Goal: Check status: Check status

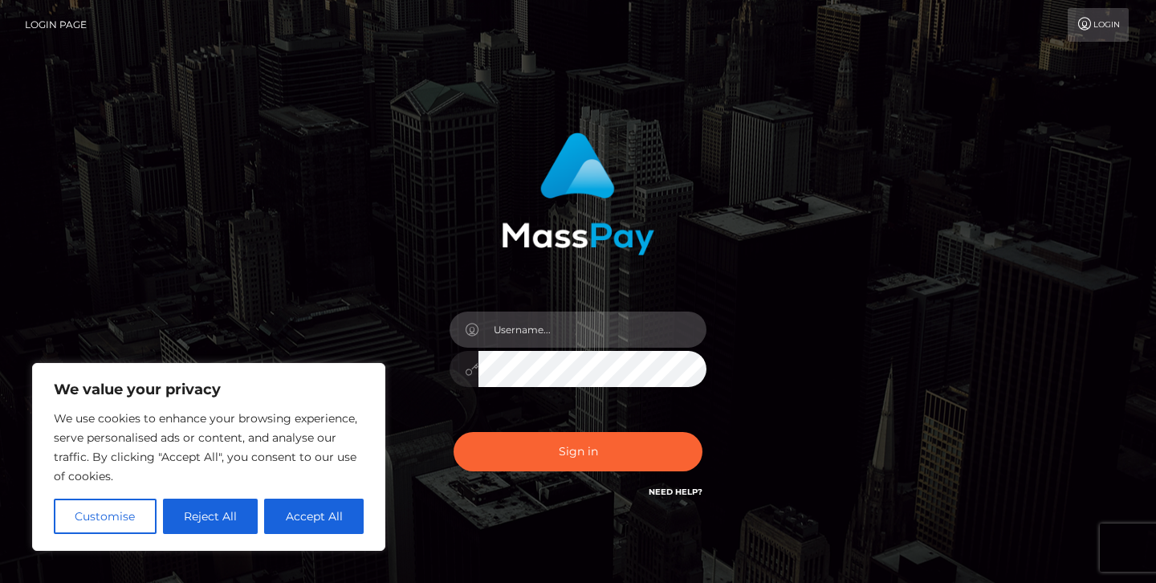
type input "jeremyfeist"
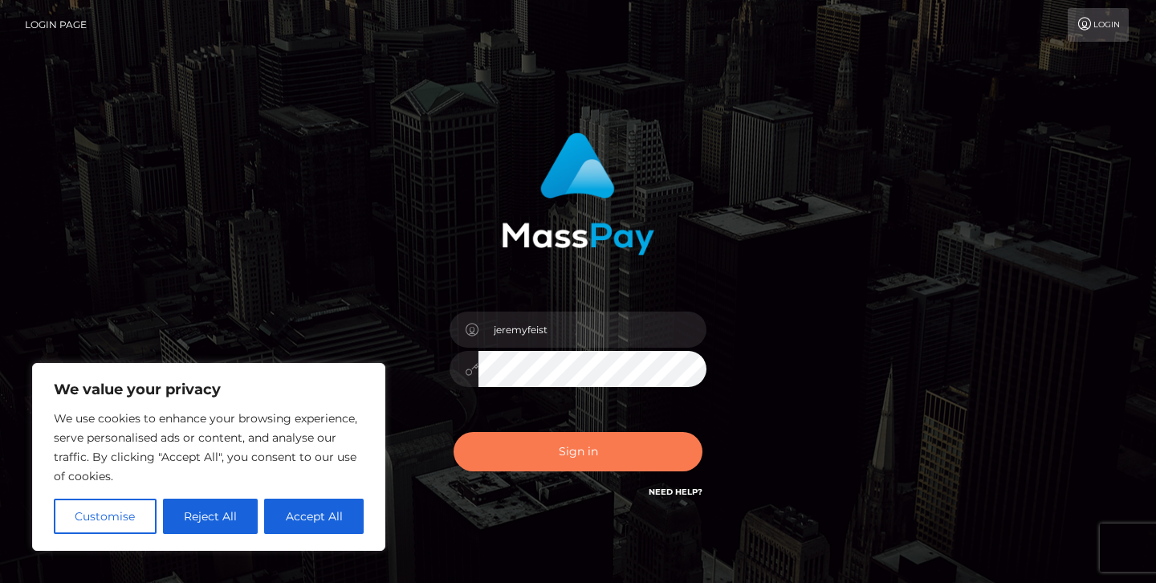
click at [506, 470] on button "Sign in" at bounding box center [577, 451] width 249 height 39
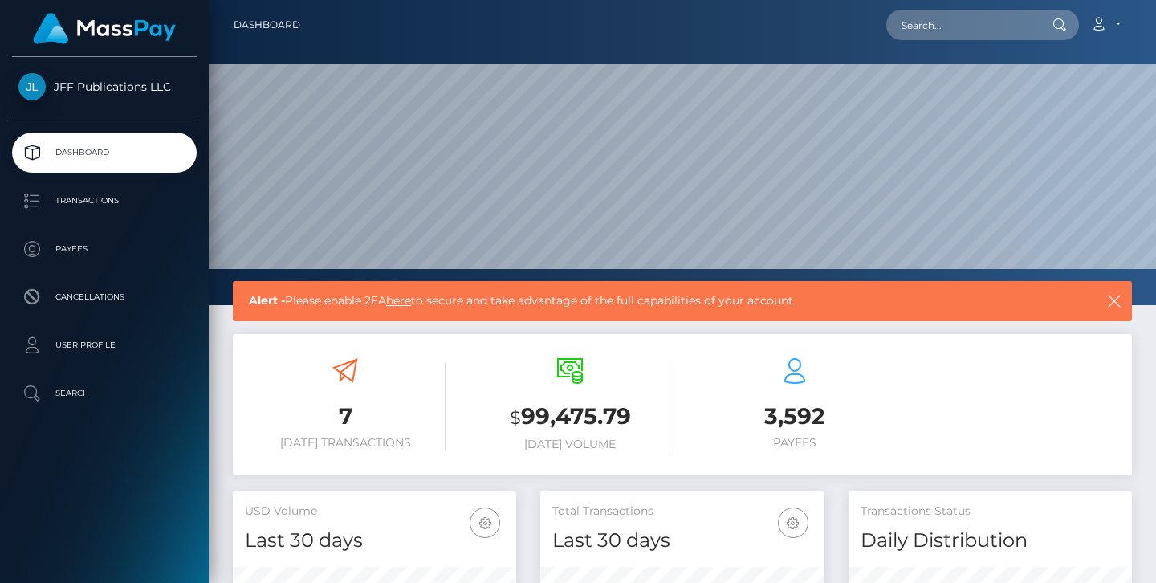
scroll to position [283, 284]
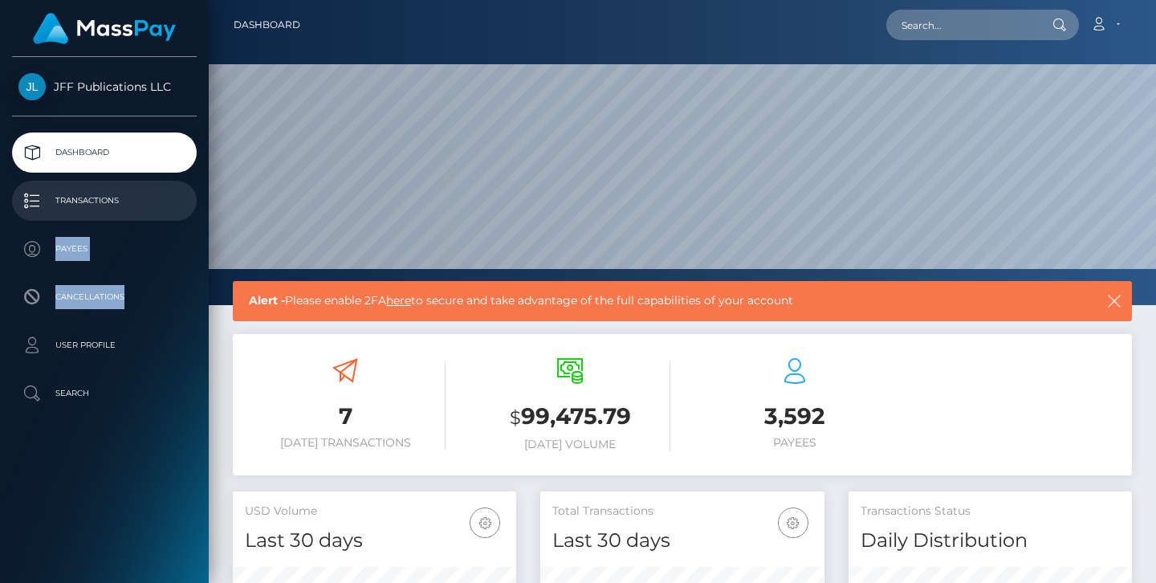
drag, startPoint x: 205, startPoint y: 321, endPoint x: 115, endPoint y: 207, distance: 145.2
click at [115, 207] on ul "Dashboard Transactions Payees Cancellations User Profile Search" at bounding box center [104, 272] width 209 height 281
click at [115, 207] on p "Transactions" at bounding box center [104, 201] width 172 height 24
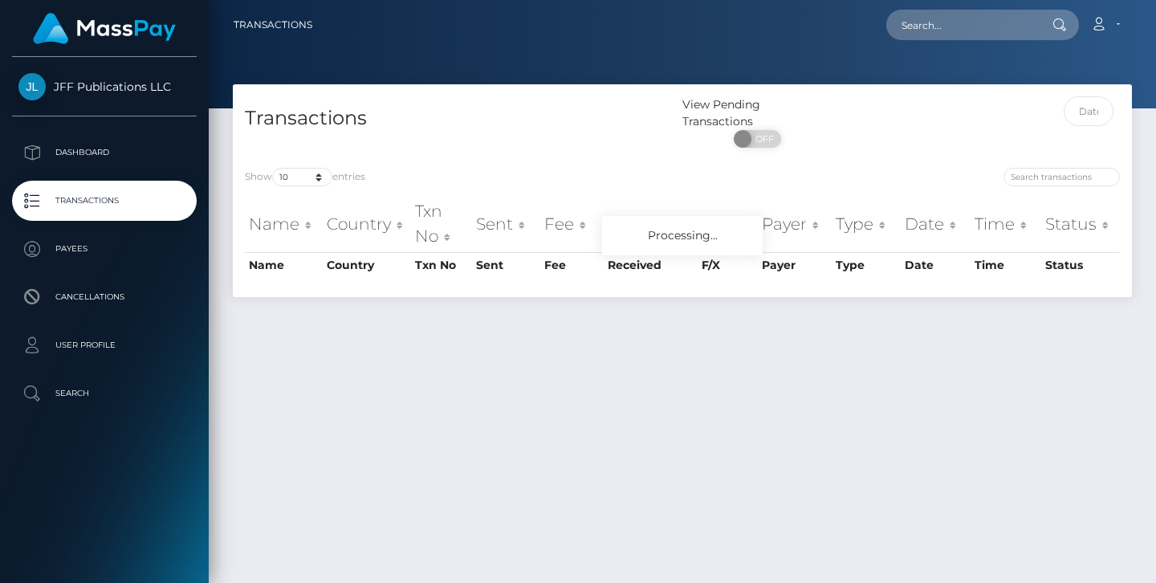
click at [214, 229] on div "Transactions View Pending Transactions ON OFF Show 10 25 50 100 250 500 1,000 3…" at bounding box center [682, 326] width 947 height 484
click at [1092, 106] on input "text" at bounding box center [1089, 111] width 51 height 30
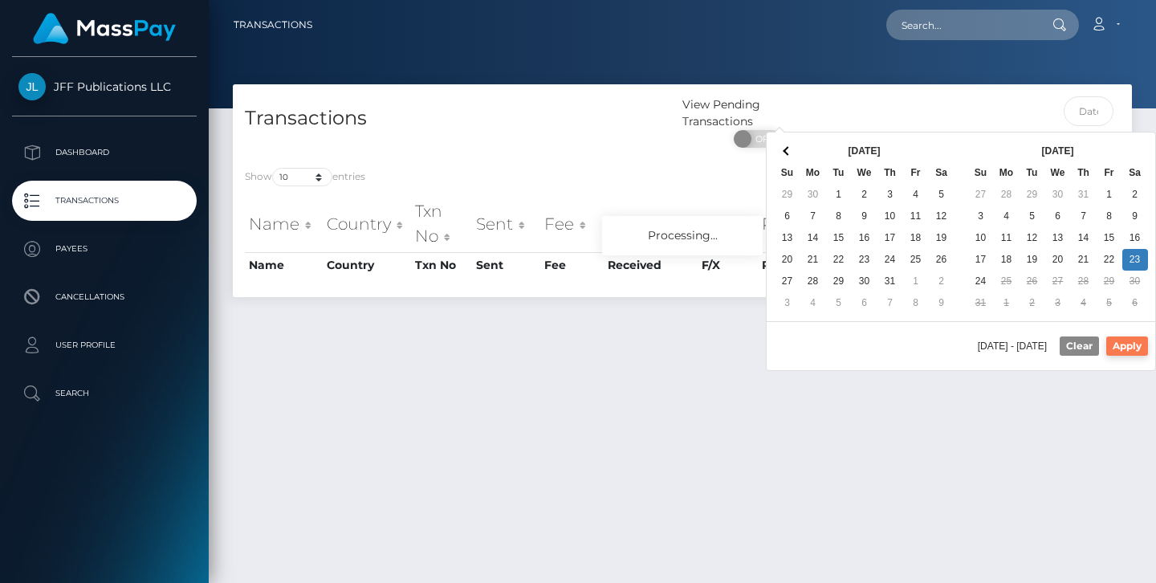
click at [1123, 348] on button "Apply" at bounding box center [1127, 345] width 42 height 19
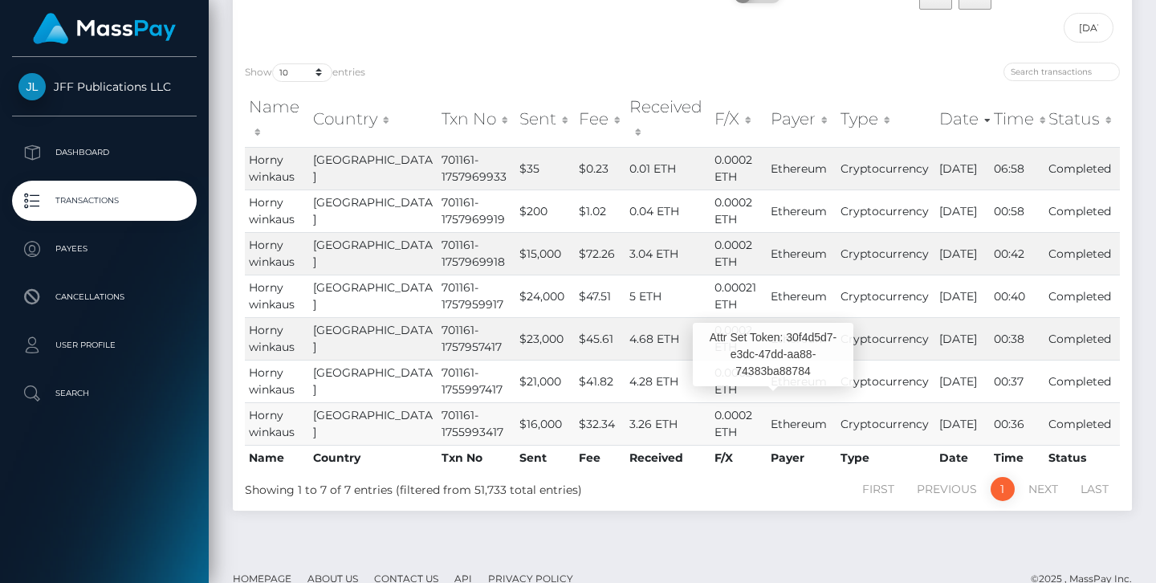
scroll to position [144, 0]
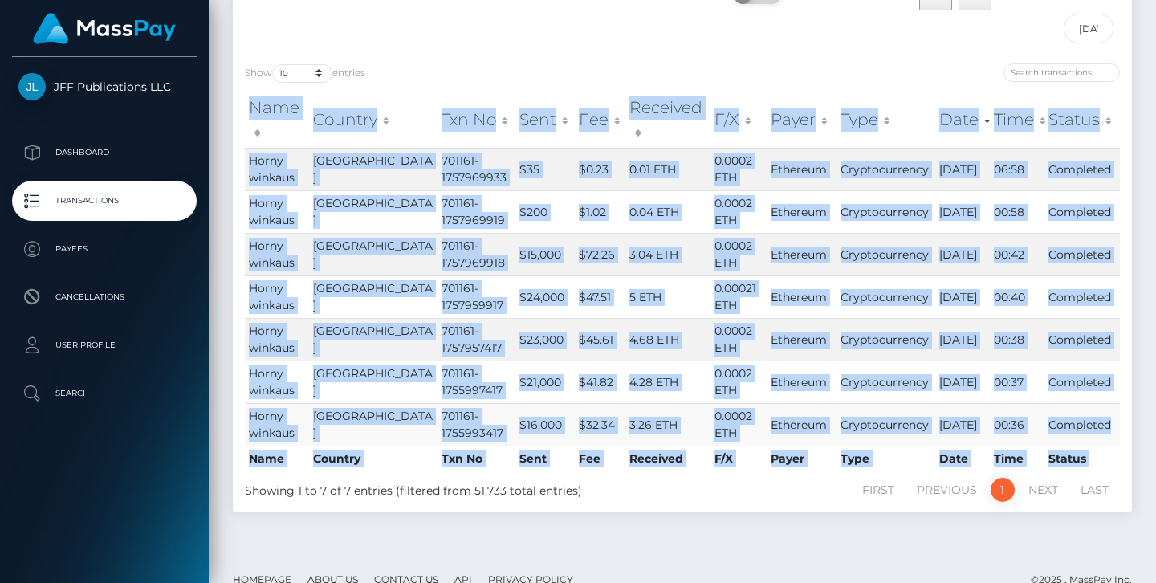
drag, startPoint x: 234, startPoint y: 120, endPoint x: 1110, endPoint y: 409, distance: 922.6
click at [1110, 409] on div "Name Country Txn No Sent Fee Received F/X Payer Type Date Time Status Name Coun…" at bounding box center [682, 282] width 899 height 390
copy table "Name Country Txn No Sent Fee Received F/X Payer Type Date Time Status Name Coun…"
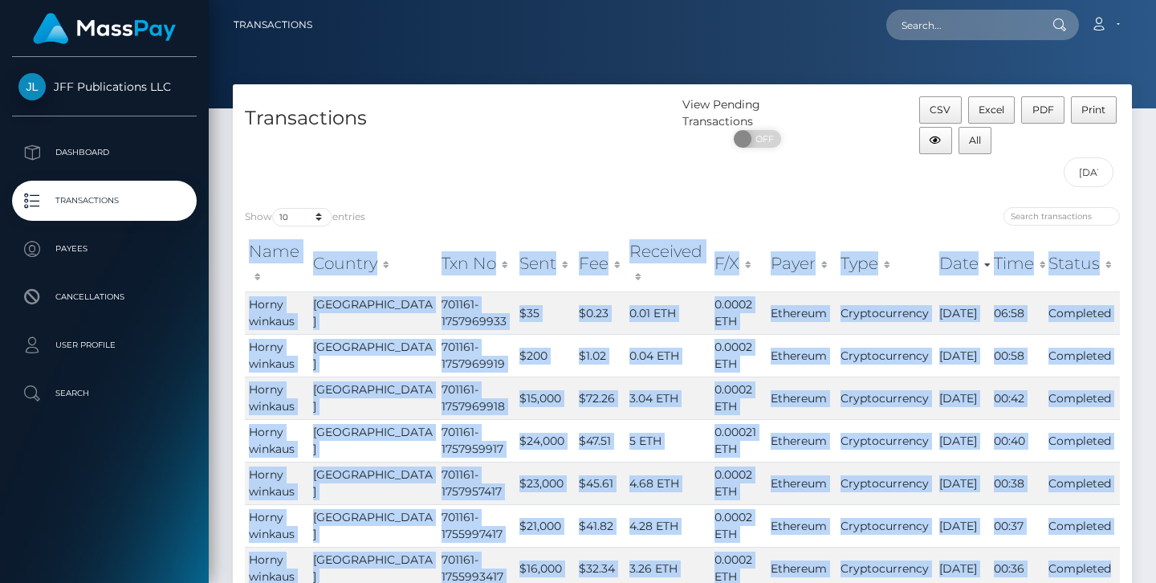
scroll to position [0, 0]
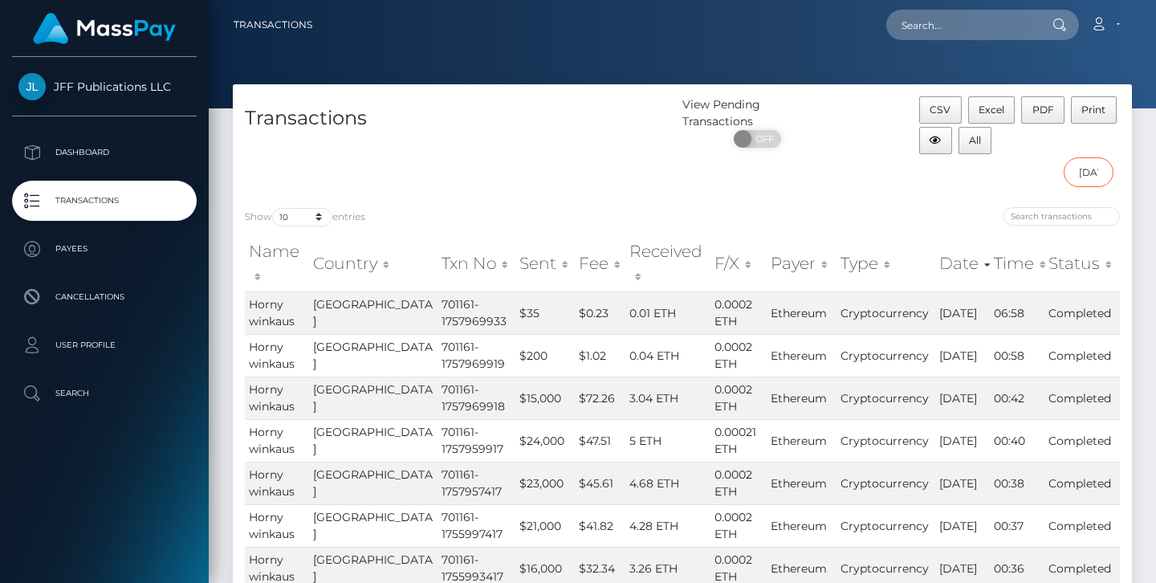
click at [1096, 175] on input "08/23/2025 - 08/23/2025" at bounding box center [1089, 172] width 51 height 30
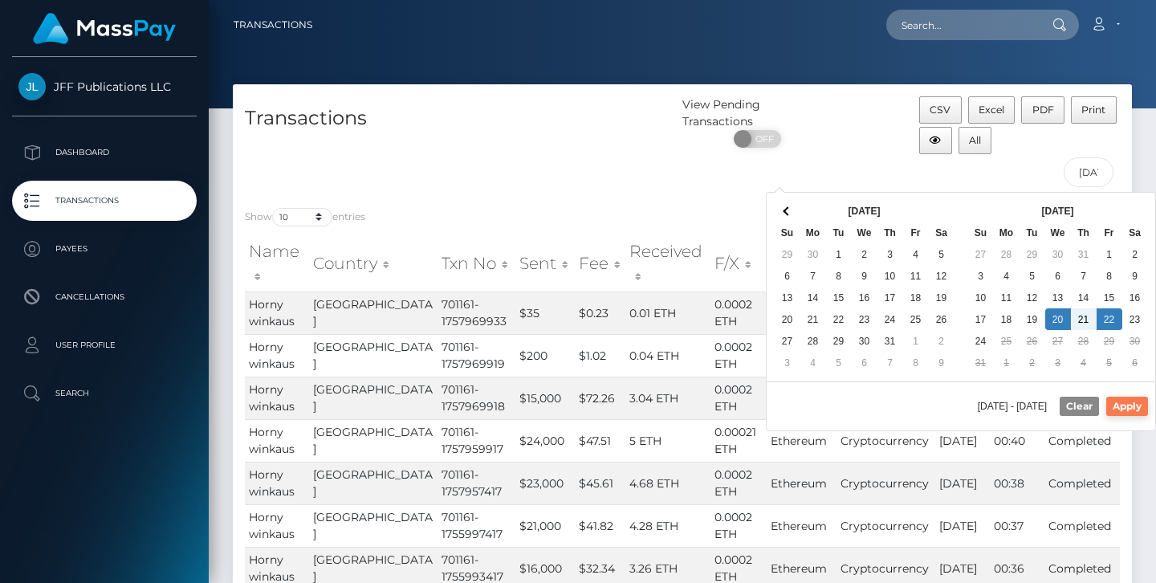
click at [1112, 398] on button "Apply" at bounding box center [1127, 406] width 42 height 19
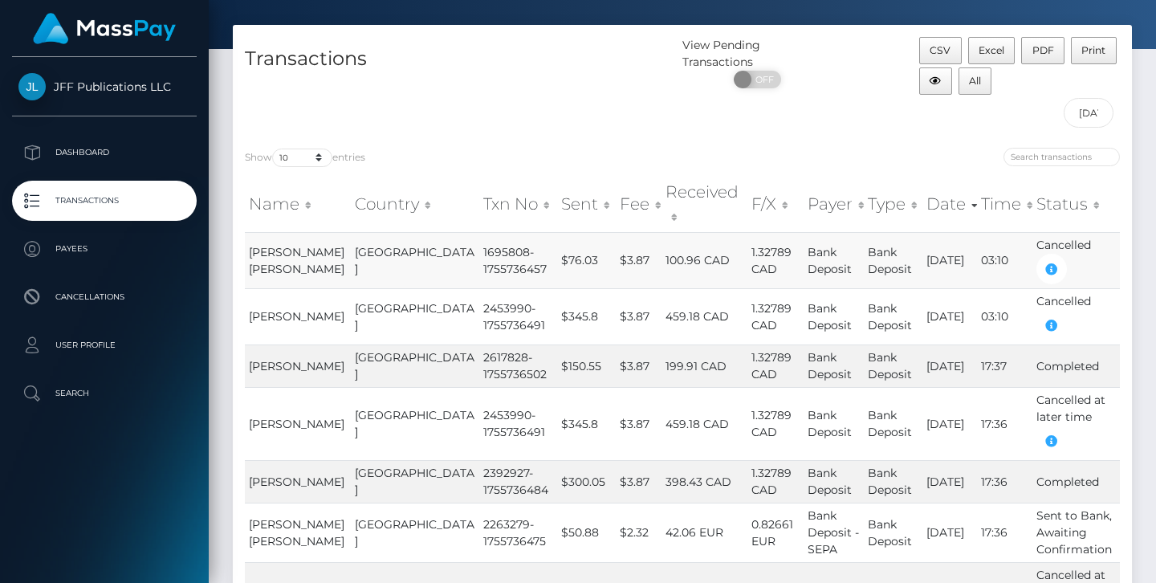
scroll to position [43, 0]
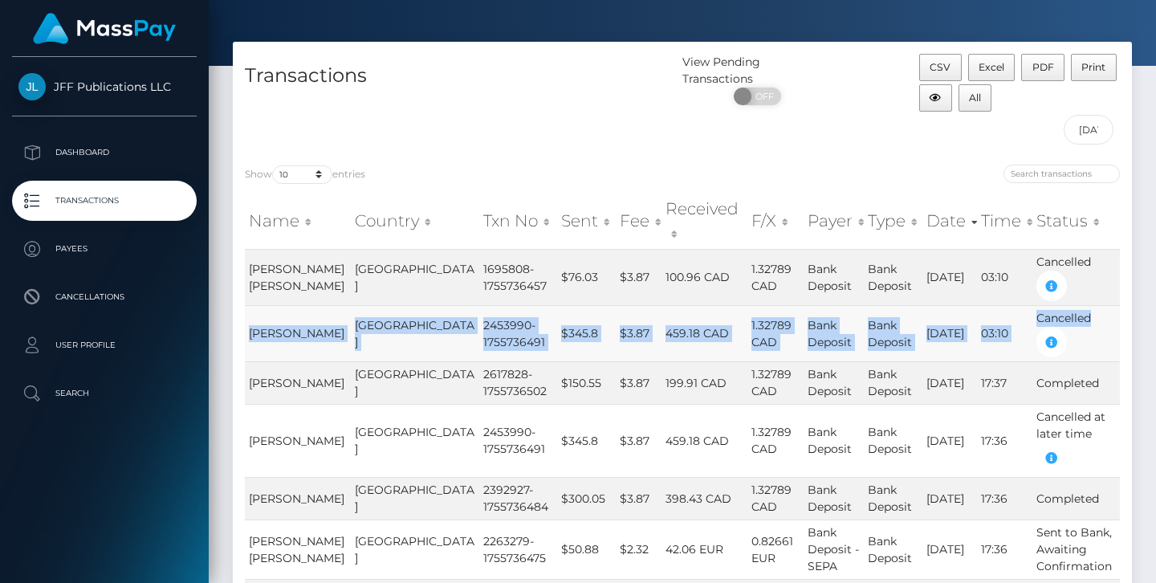
drag, startPoint x: 1075, startPoint y: 318, endPoint x: 247, endPoint y: 311, distance: 827.6
click at [247, 311] on tr "brent fraser Canada 2453990-1755736491 $345.8 $3.87 459.18 CAD 1.32789 CAD Bank…" at bounding box center [682, 333] width 875 height 56
copy tr "brent fraser Canada 2453990-1755736491 $345.8 $3.87 459.18 CAD 1.32789 CAD Bank…"
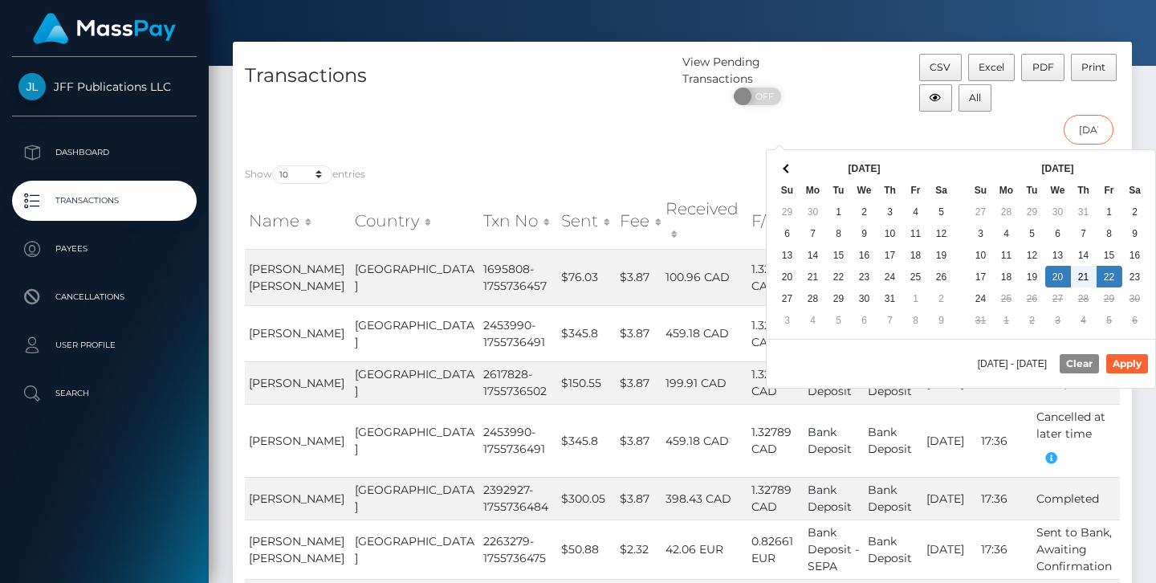
click at [1100, 137] on input "08/20/2025 - 08/22/2025" at bounding box center [1089, 130] width 51 height 30
click at [1119, 356] on button "Apply" at bounding box center [1127, 363] width 42 height 19
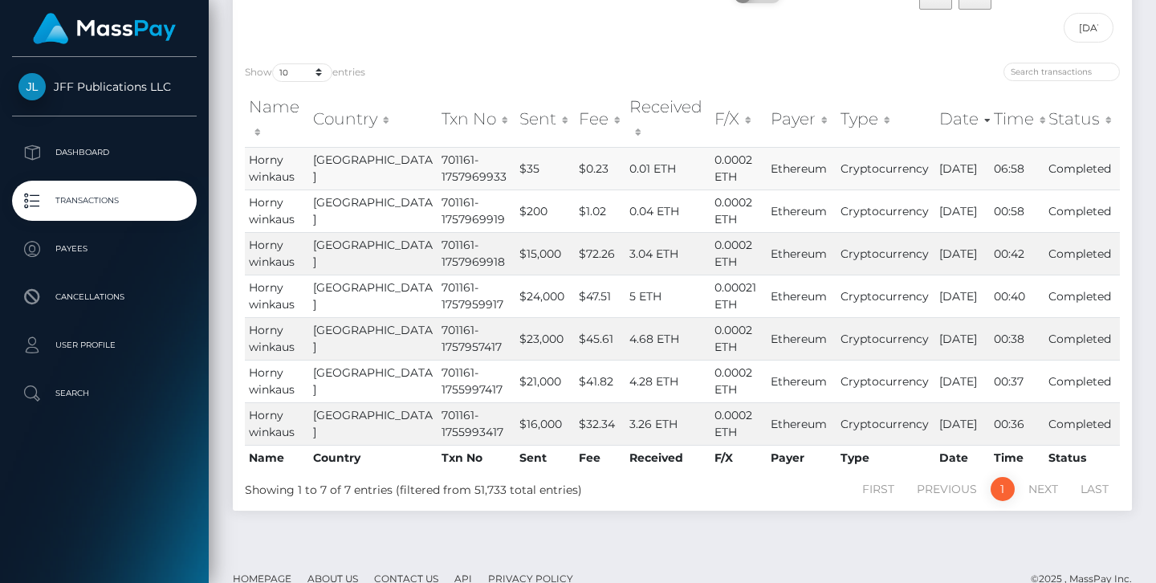
scroll to position [144, 0]
drag, startPoint x: 1023, startPoint y: 401, endPoint x: 982, endPoint y: 392, distance: 42.5
click at [990, 403] on td "00:36" at bounding box center [1017, 424] width 55 height 43
copy td "00:36"
click at [1102, 34] on input "08/23/2025 - 08/23/2025" at bounding box center [1089, 29] width 51 height 30
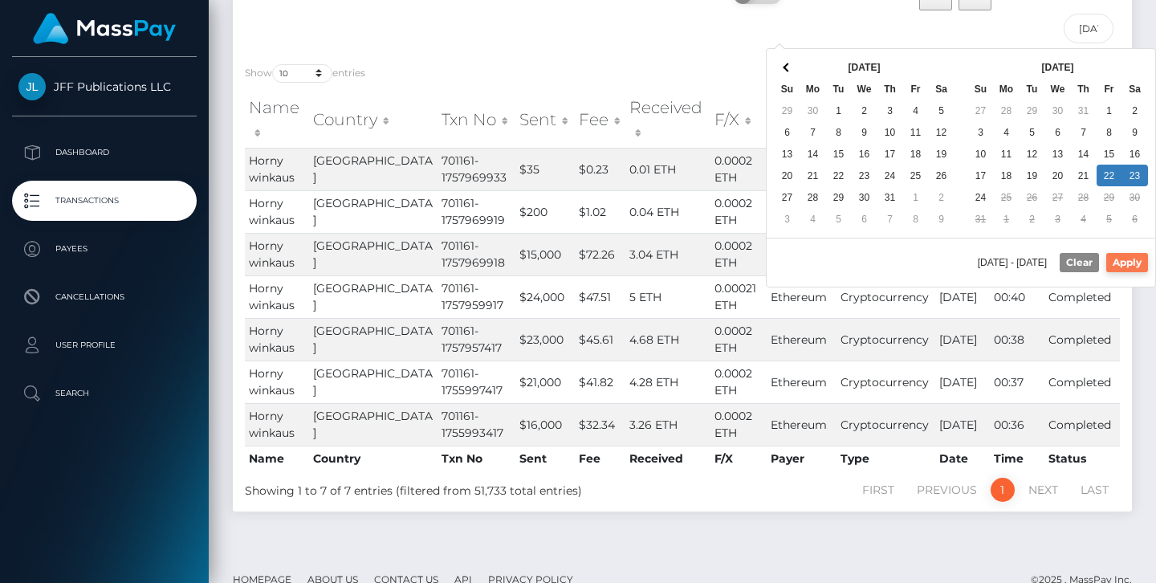
click at [1125, 267] on button "Apply" at bounding box center [1127, 262] width 42 height 19
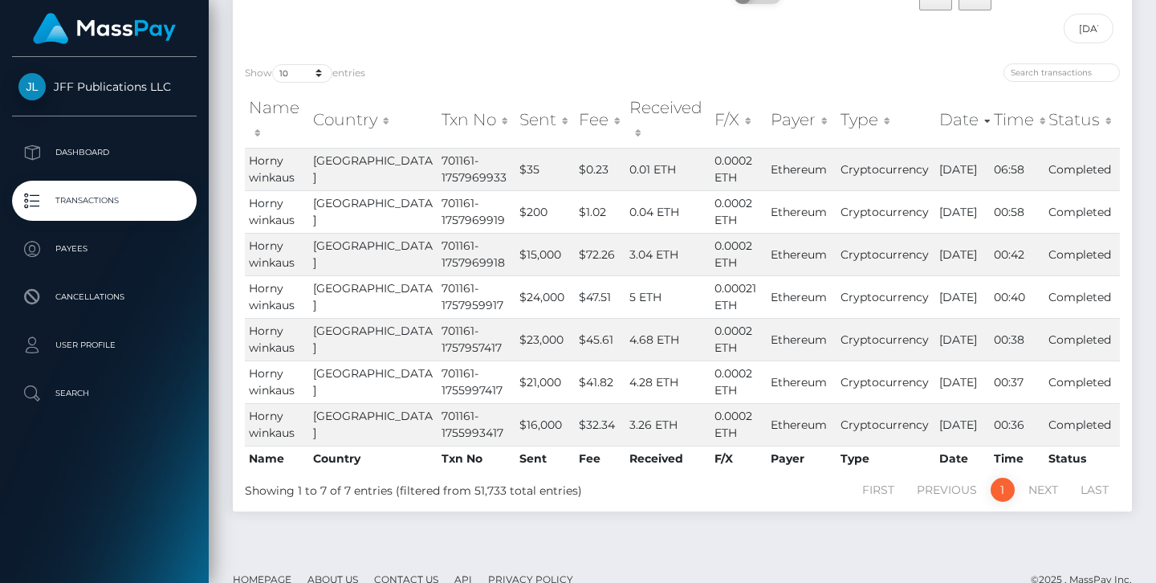
click at [1136, 500] on div "Transactions View Pending Transactions ON OFF CSV Excel PDF Print All 08/22/202…" at bounding box center [682, 234] width 923 height 587
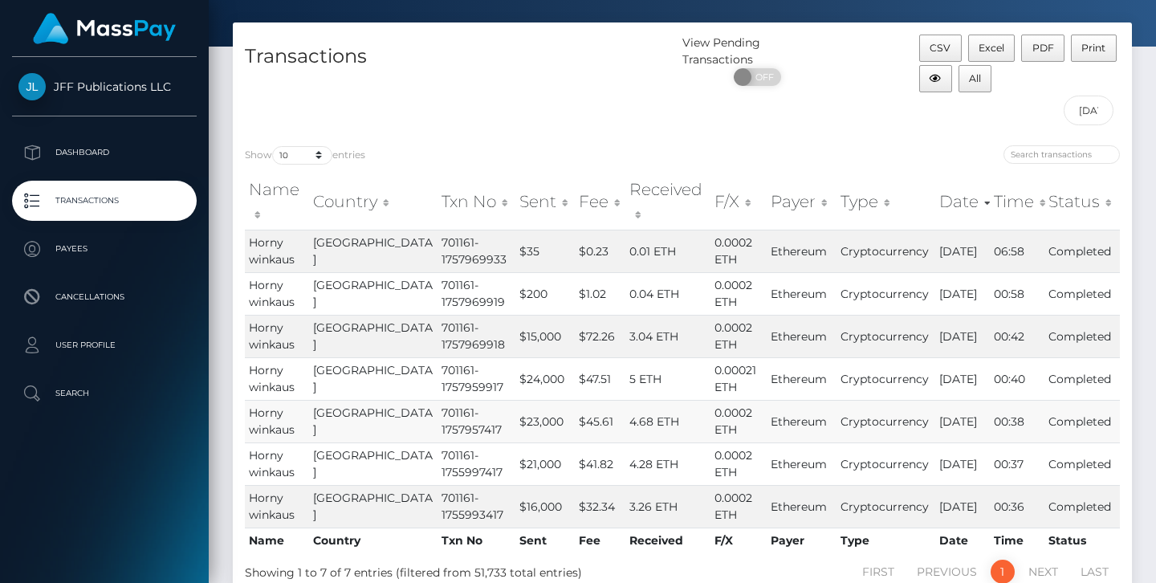
scroll to position [52, 0]
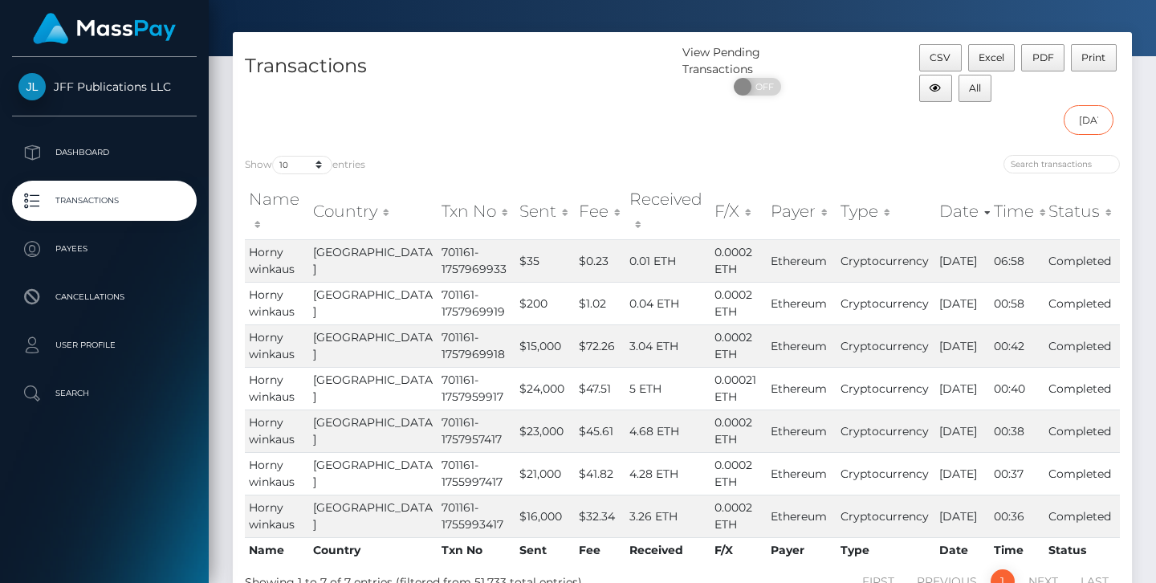
click at [1089, 124] on input "08/22/2025 - 08/23/2025" at bounding box center [1089, 120] width 51 height 30
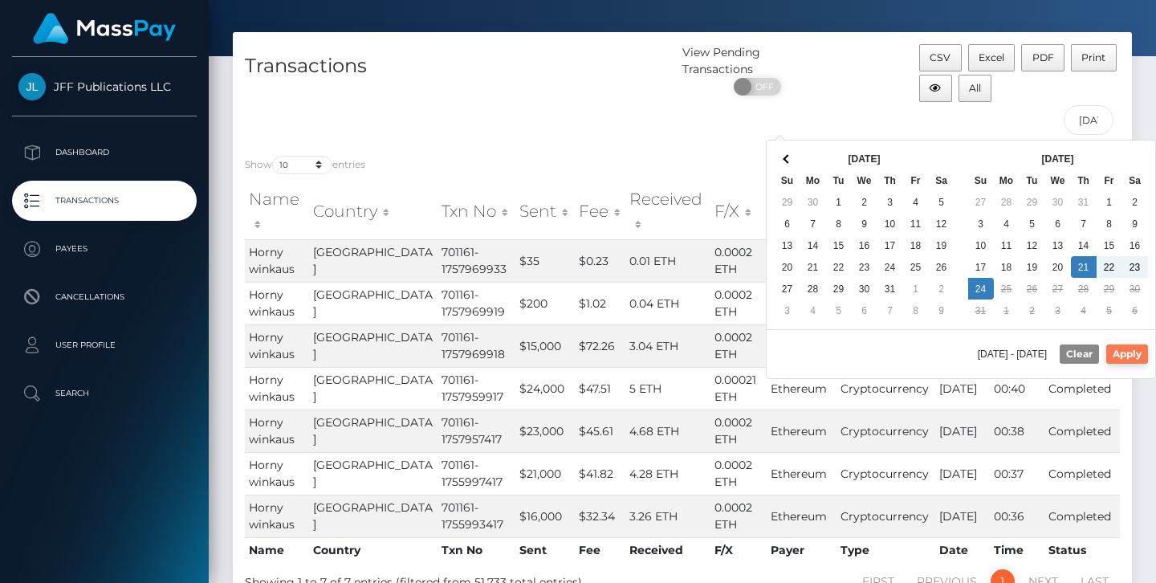
click at [1118, 354] on button "Apply" at bounding box center [1127, 353] width 42 height 19
type input "08/21/2025 - 08/24/2025"
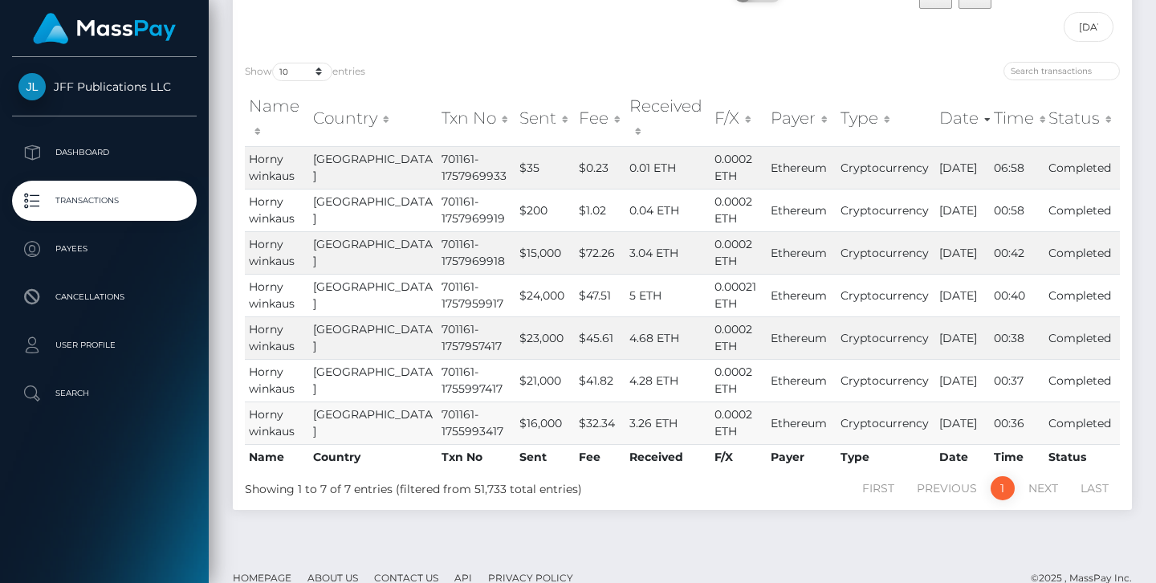
scroll to position [144, 0]
drag, startPoint x: 1015, startPoint y: 401, endPoint x: 986, endPoint y: 396, distance: 28.5
click at [990, 403] on td "00:36" at bounding box center [1017, 424] width 55 height 43
copy td "00:36"
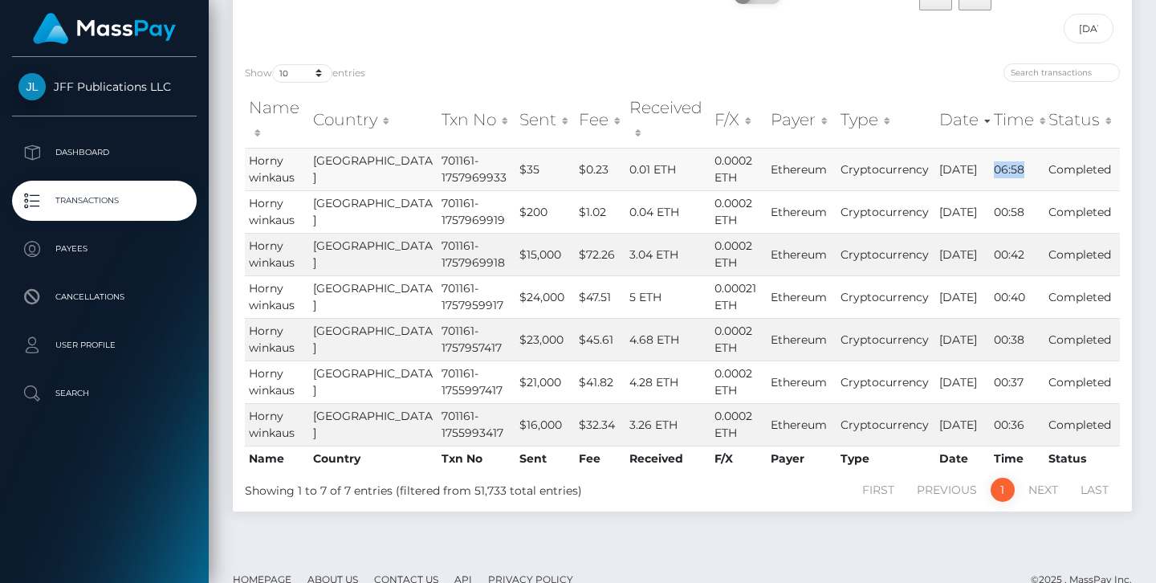
drag, startPoint x: 1018, startPoint y: 146, endPoint x: 987, endPoint y: 141, distance: 30.9
click at [990, 148] on td "06:58" at bounding box center [1017, 169] width 55 height 43
copy td "06:58"
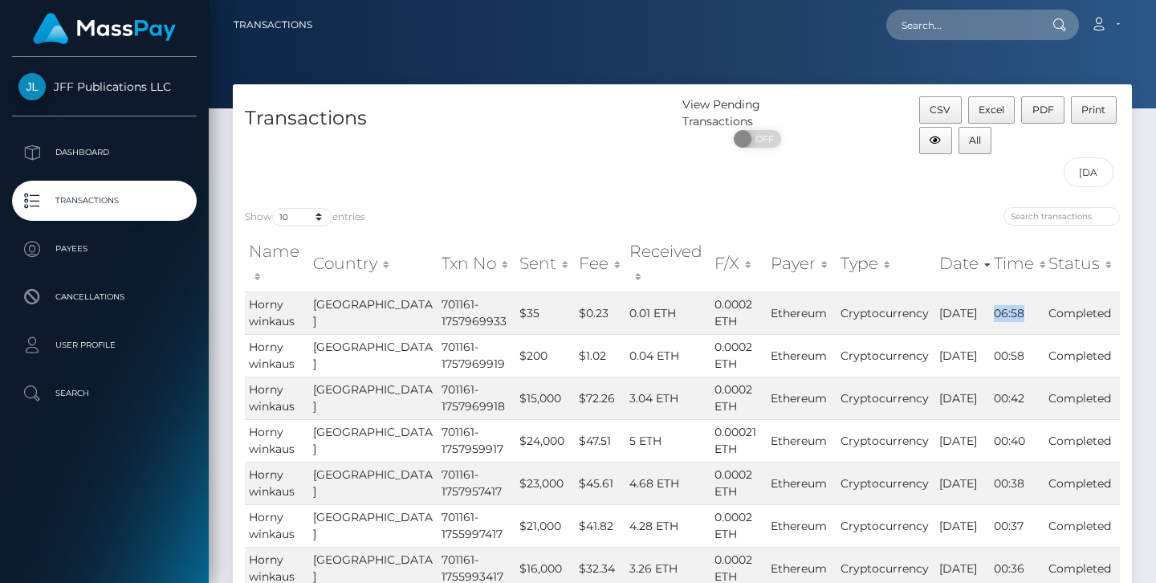
scroll to position [0, 0]
click at [77, 37] on img at bounding box center [104, 28] width 143 height 31
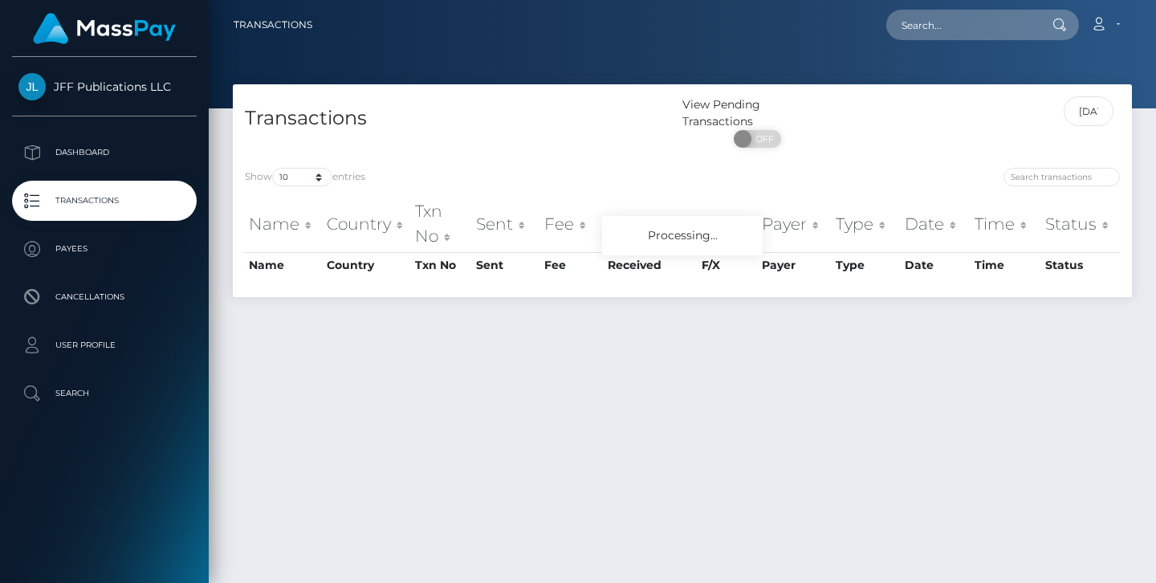
click at [55, 87] on span "JFF Publications LLC" at bounding box center [104, 86] width 185 height 14
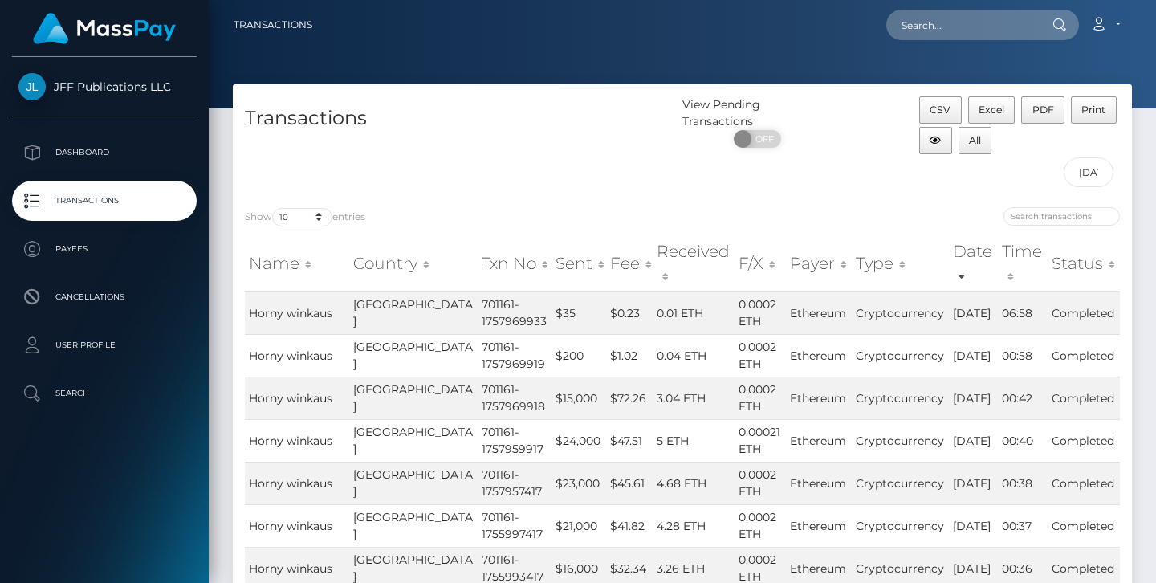
click at [26, 85] on span "JFF Publications LLC" at bounding box center [104, 86] width 185 height 14
